Goal: Navigation & Orientation: Go to known website

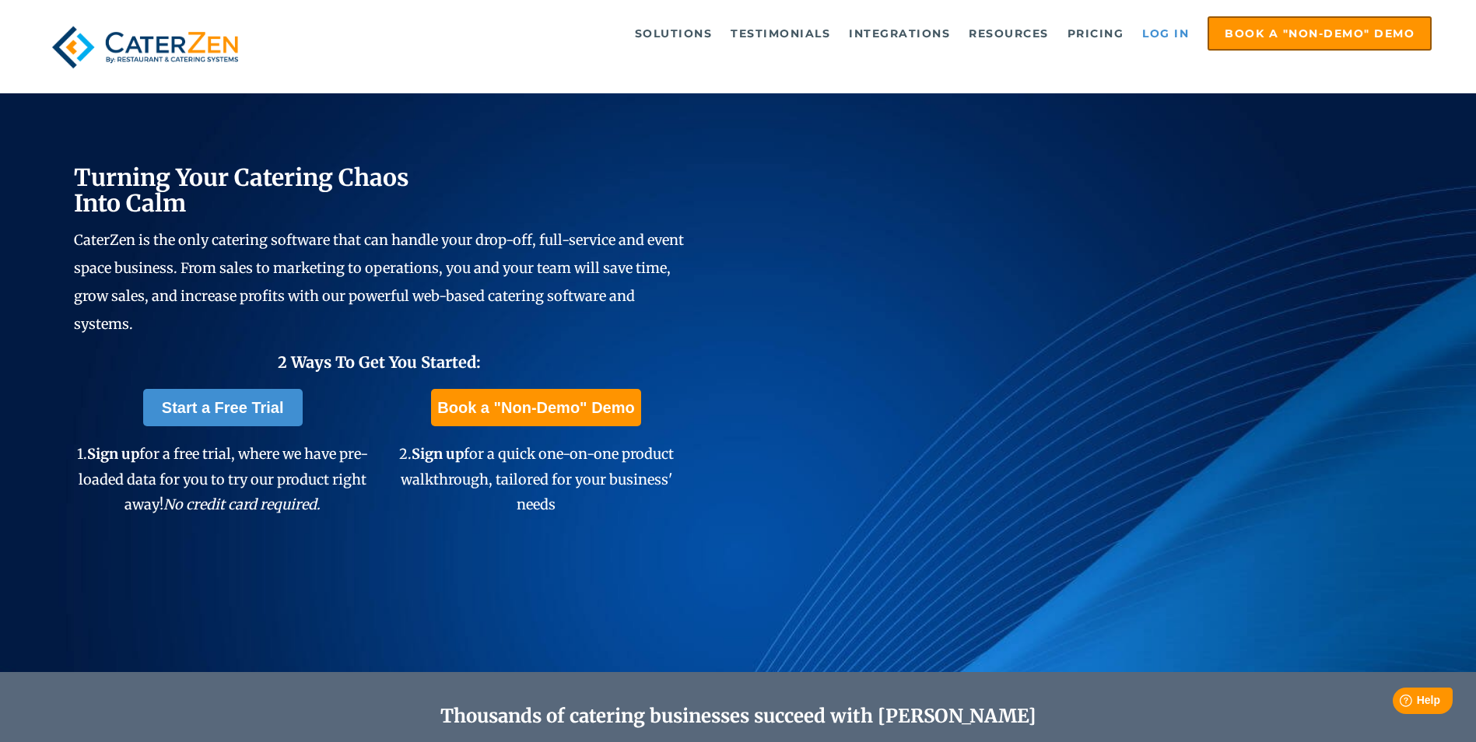
click at [1158, 30] on link "Log in" at bounding box center [1166, 33] width 62 height 31
click at [1174, 37] on link "Log in" at bounding box center [1166, 33] width 62 height 31
click at [1163, 31] on link "Log in" at bounding box center [1166, 33] width 62 height 31
